Goal: Information Seeking & Learning: Learn about a topic

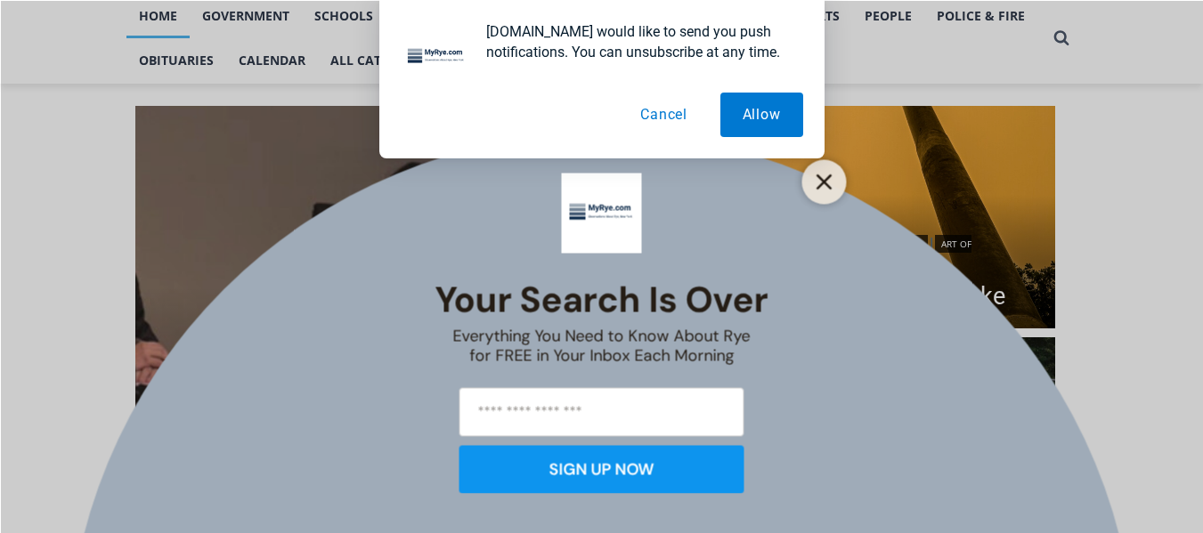
click at [820, 177] on line "Close" at bounding box center [823, 181] width 12 height 12
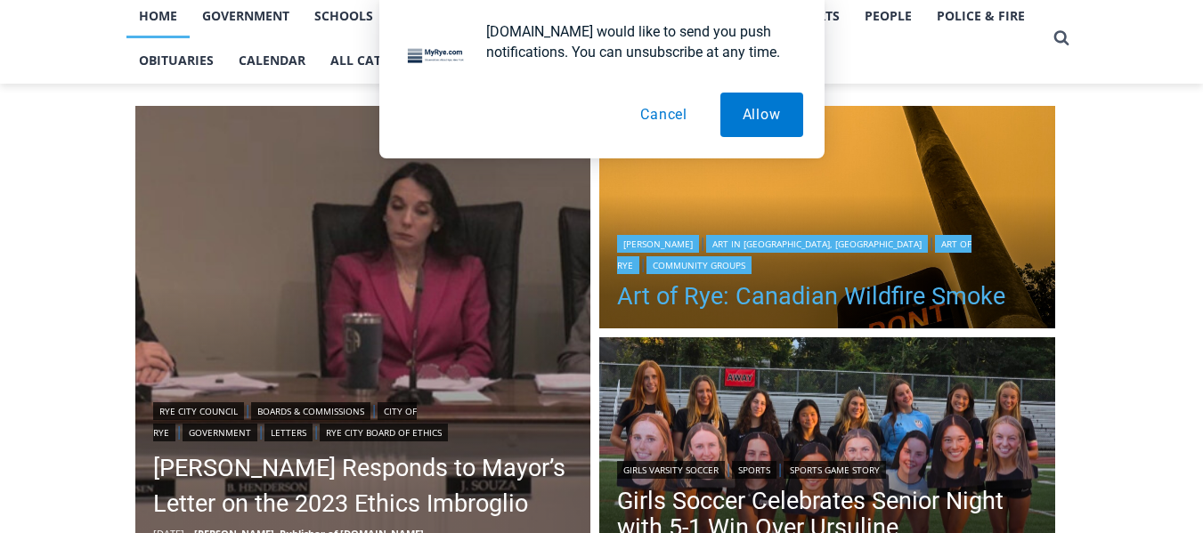
click at [738, 294] on link "Art of Rye: Canadian Wildfire Smoke" at bounding box center [827, 296] width 420 height 27
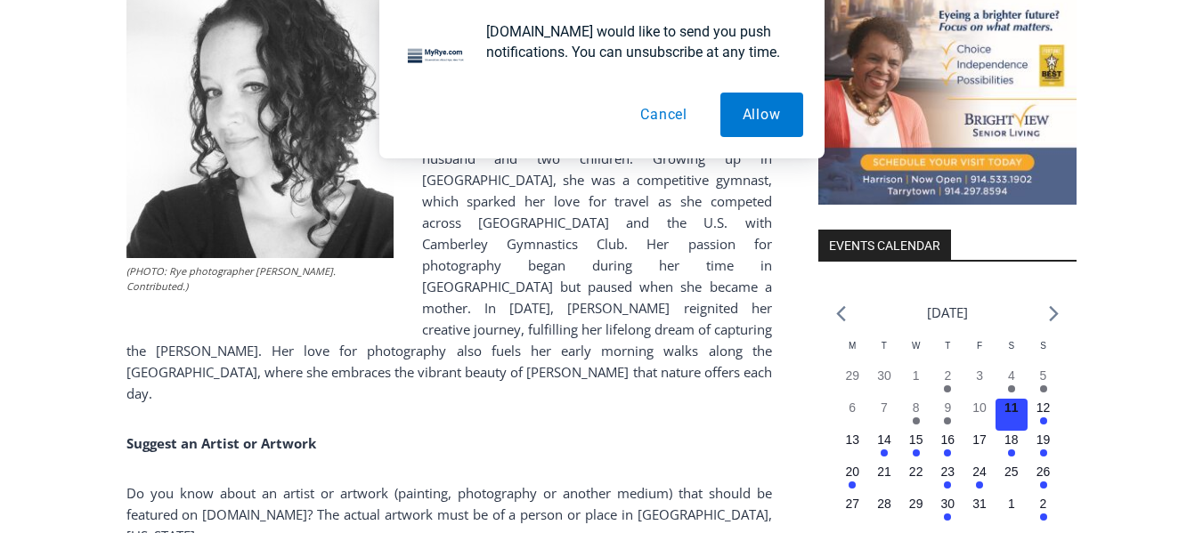
scroll to position [1817, 0]
